Goal: Check status: Check status

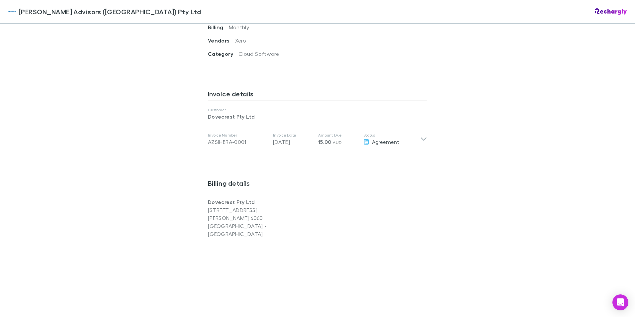
scroll to position [311, 0]
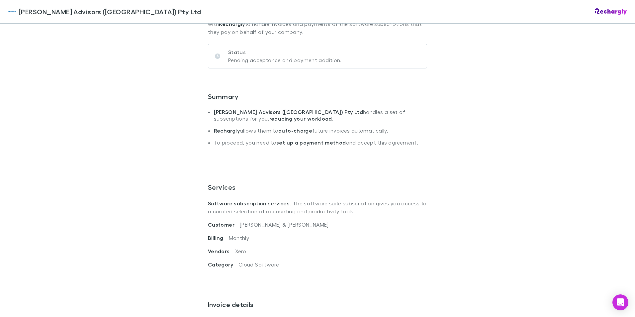
scroll to position [143, 0]
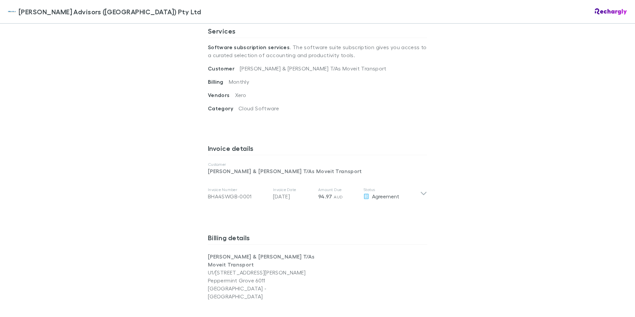
scroll to position [288, 0]
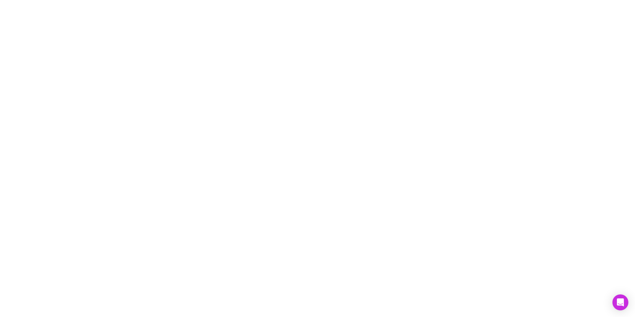
click at [291, 23] on div at bounding box center [317, 158] width 635 height 317
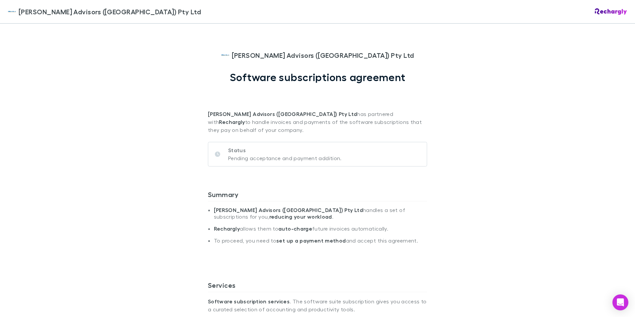
scroll to position [277, 0]
